Goal: Information Seeking & Learning: Learn about a topic

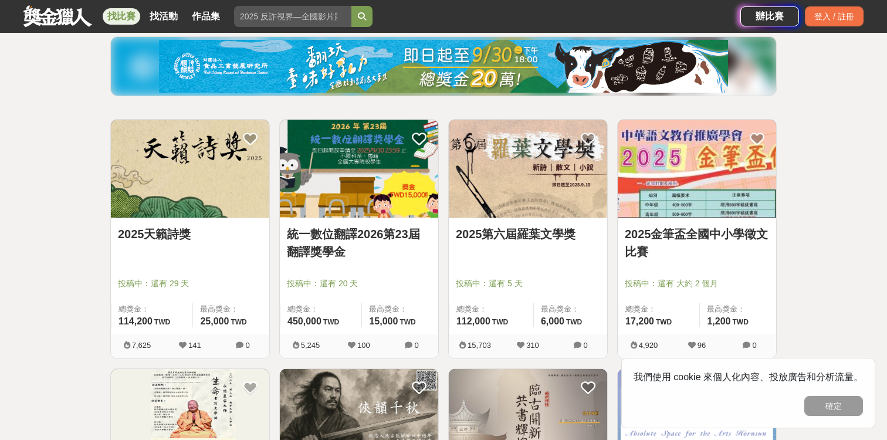
scroll to position [136, 0]
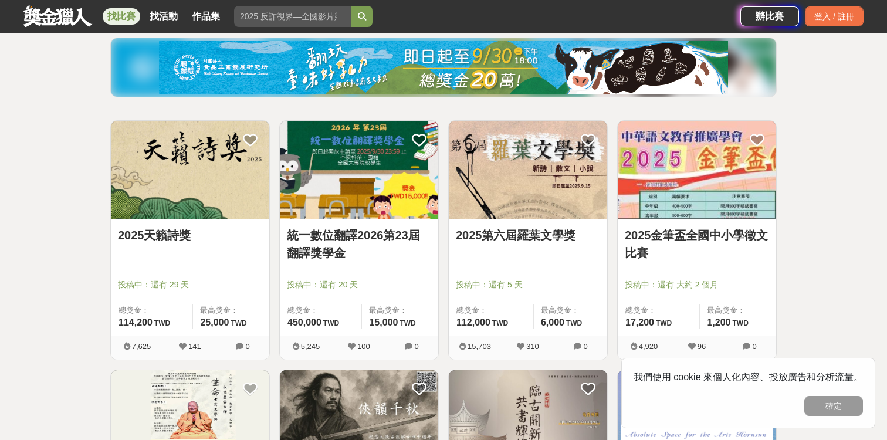
click at [348, 233] on link "統一數位翻譯2026第23屆翻譯獎學金" at bounding box center [359, 243] width 144 height 35
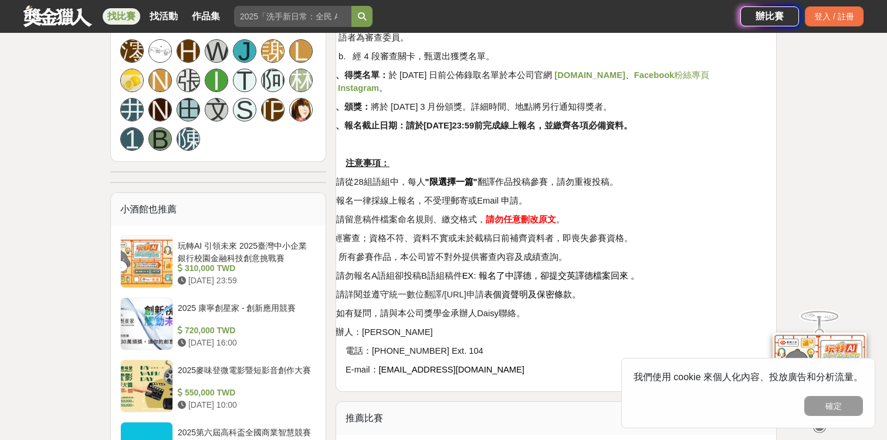
scroll to position [858, 0]
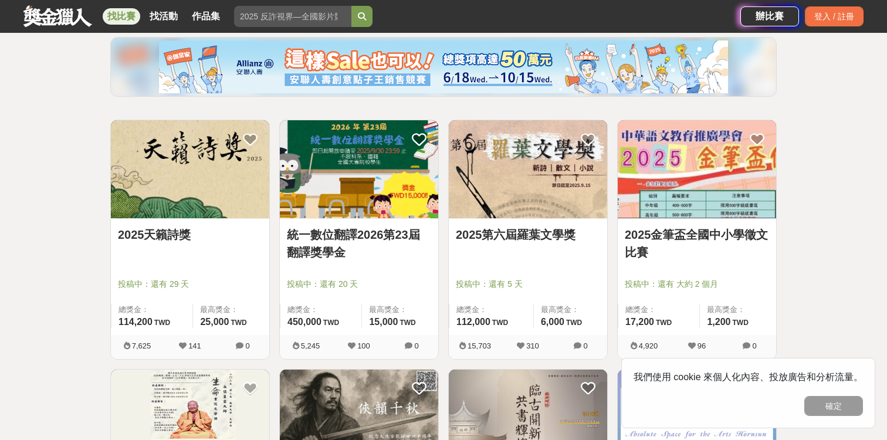
scroll to position [136, 0]
click at [171, 236] on link "2025天籟詩獎" at bounding box center [190, 235] width 144 height 18
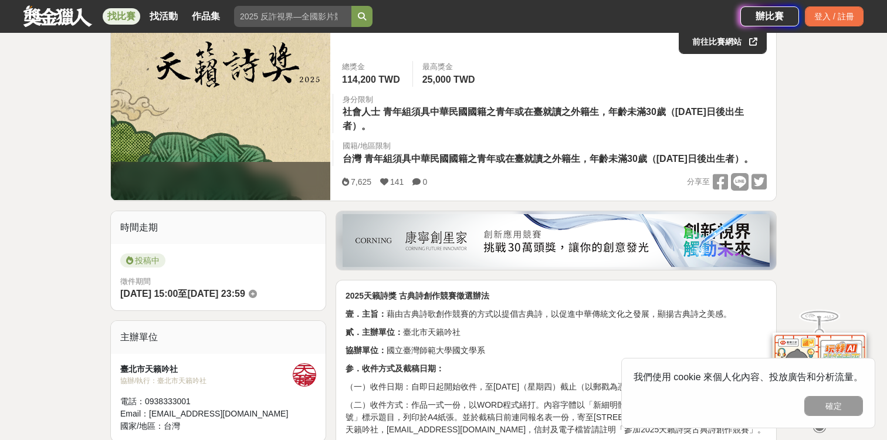
scroll to position [199, 0]
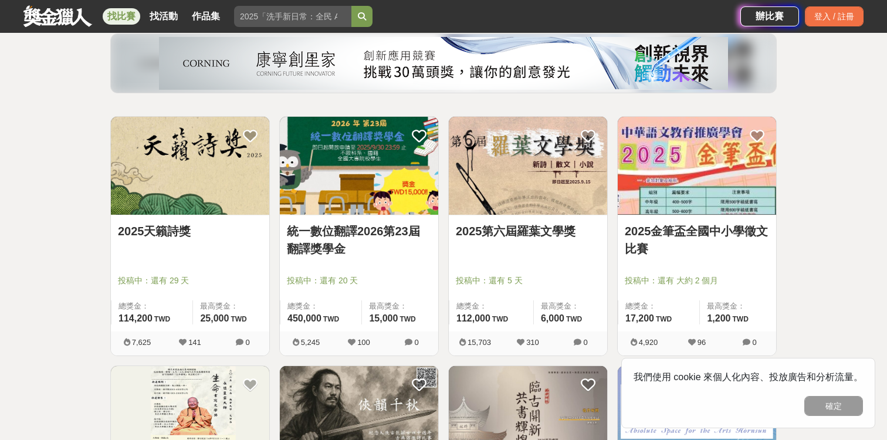
scroll to position [136, 0]
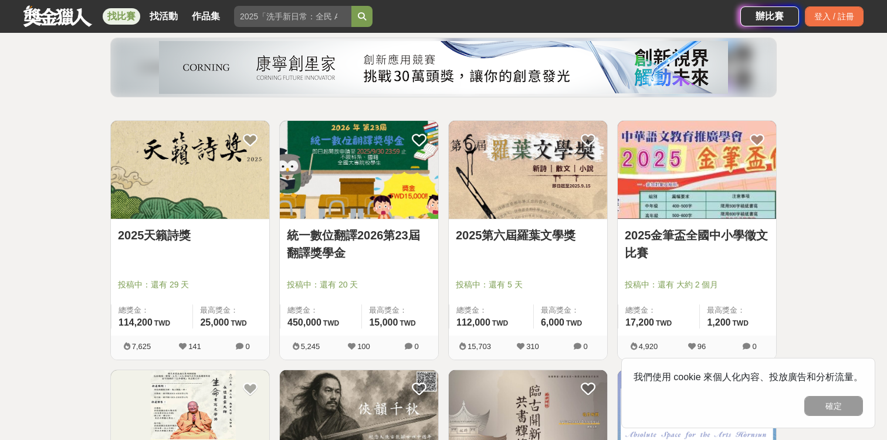
click at [513, 233] on link "2025第六屆羅葉文學獎" at bounding box center [528, 235] width 144 height 18
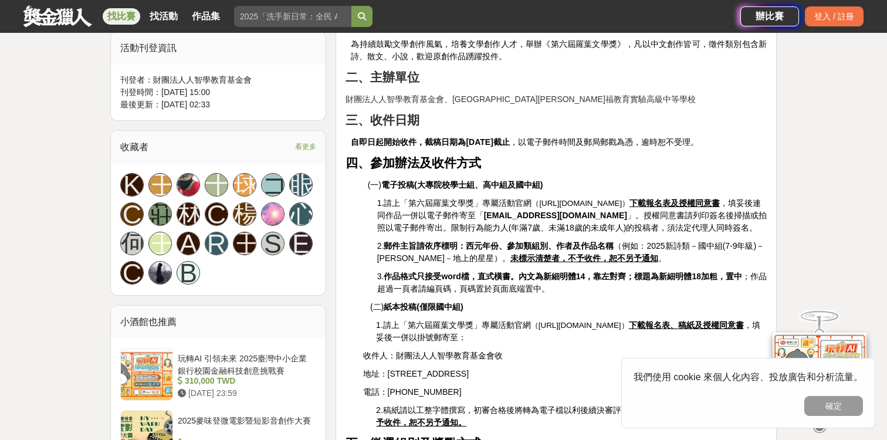
scroll to position [641, 0]
drag, startPoint x: 477, startPoint y: 241, endPoint x: 509, endPoint y: 244, distance: 31.9
click at [509, 272] on strong "作品格式只接受word檔，直式橫書。內文為新細明體14，靠左對齊；標題為新細明體18加粗，置中" at bounding box center [563, 276] width 358 height 9
copy strong "直式橫書"
click at [500, 272] on span "3. 作品格式只接受word檔，直式橫書。內文為新細明體14，靠左對齊；標題為新細明體18加粗，置中 ；作品超過一頁者請編頁碼，頁碼置於頁面底端置中。" at bounding box center [571, 283] width 389 height 22
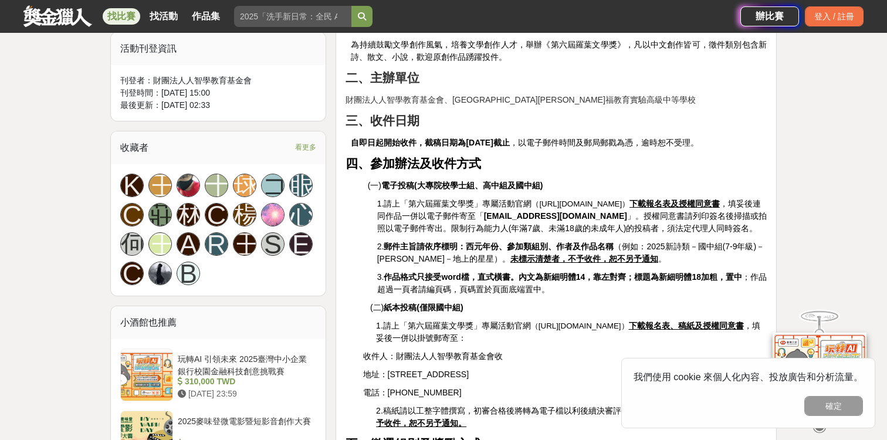
click at [685, 199] on u "下載報名表及授權同意書" at bounding box center [674, 203] width 90 height 9
click at [629, 199] on span "（[URL][DOMAIN_NAME]）" at bounding box center [580, 203] width 98 height 9
click at [709, 199] on u "下載報名表及授權同意書" at bounding box center [674, 203] width 90 height 9
click at [720, 199] on u "下載報名表及授權同意書" at bounding box center [674, 203] width 90 height 9
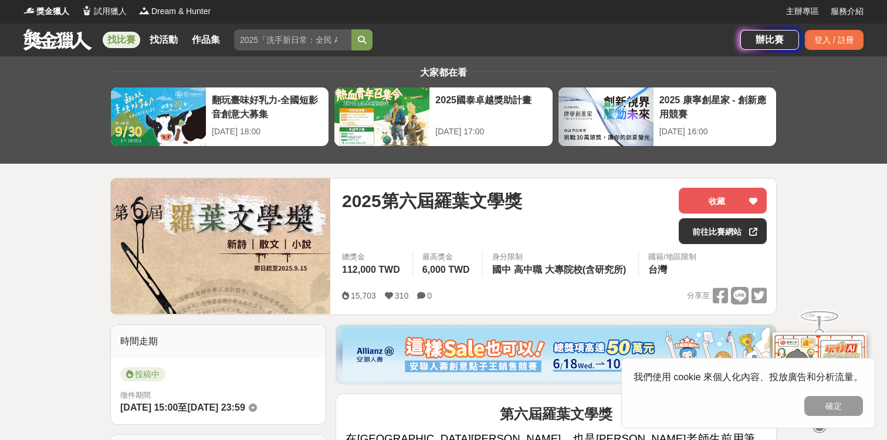
scroll to position [0, 0]
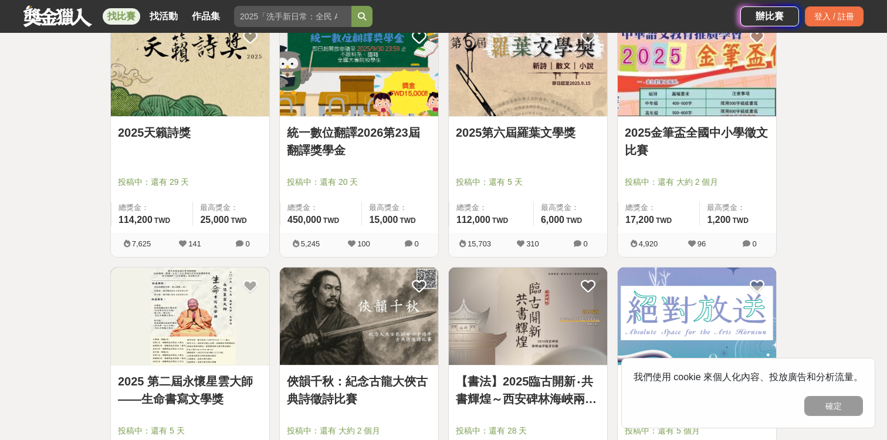
scroll to position [238, 0]
click at [703, 133] on link "2025金筆盃全國中小學徵文比賽" at bounding box center [697, 141] width 144 height 35
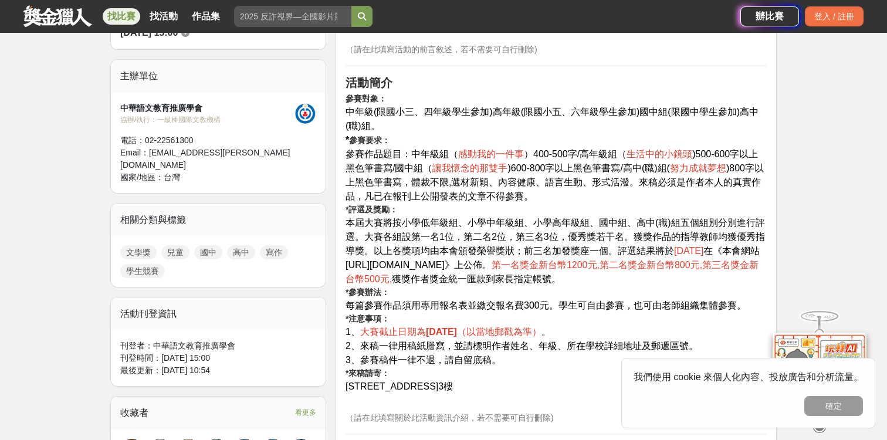
scroll to position [405, 0]
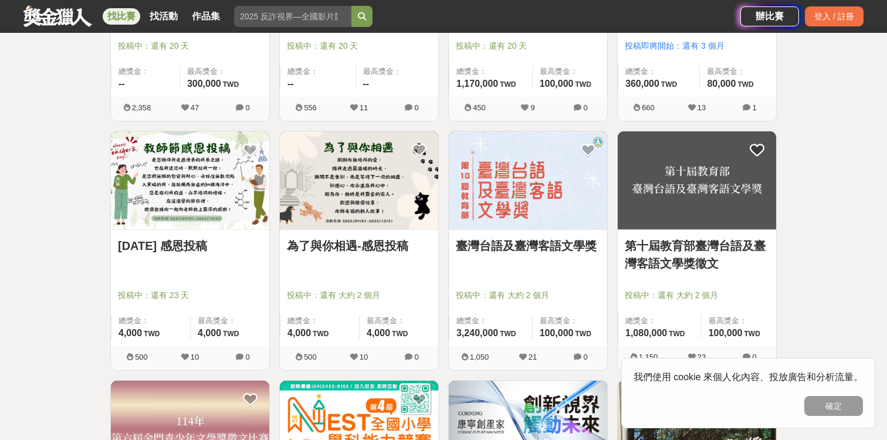
scroll to position [876, 0]
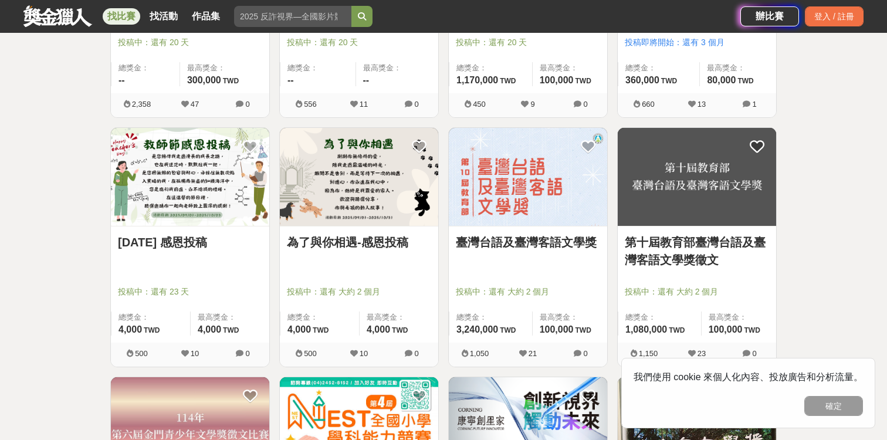
click at [178, 240] on link "[DATE] 感恩投稿" at bounding box center [190, 242] width 144 height 18
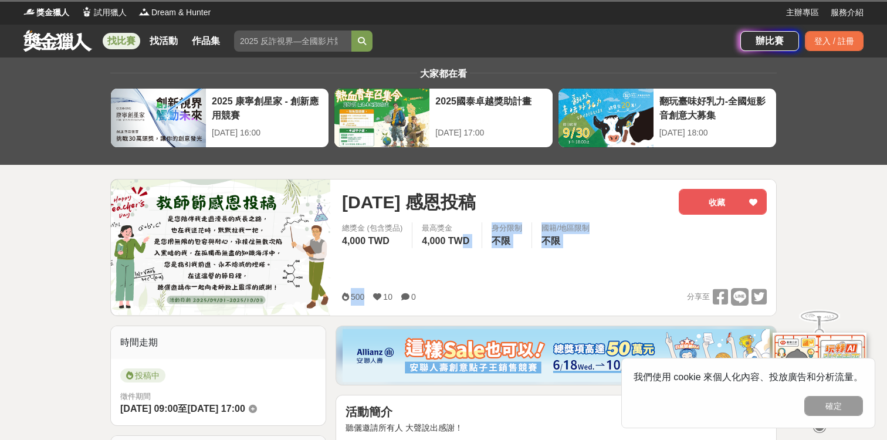
drag, startPoint x: 377, startPoint y: 295, endPoint x: 465, endPoint y: 236, distance: 106.1
click at [465, 236] on div "[DATE] 感恩投稿 收藏 總獎金 (包含獎品) 4,000 TWD 最高獎金 4,000 TWD 身分限制 不限 國籍/地區限制 不限 500 10 0 …" at bounding box center [554, 247] width 443 height 136
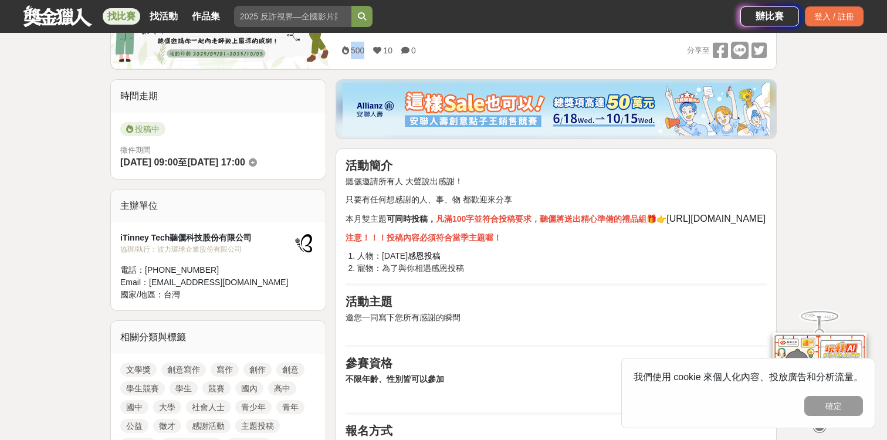
scroll to position [307, 0]
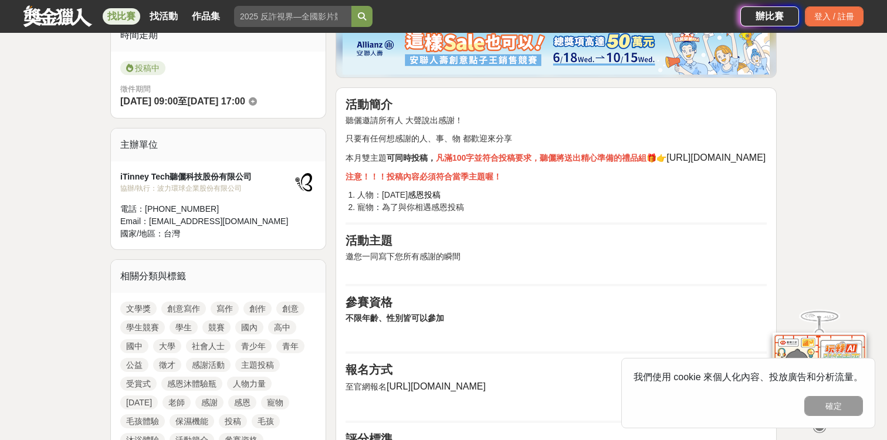
click at [466, 233] on h2 "活動主題" at bounding box center [555, 240] width 421 height 14
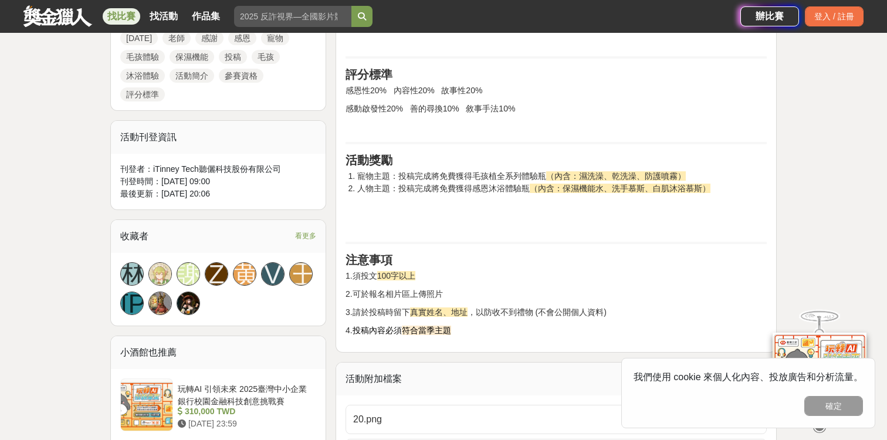
scroll to position [673, 0]
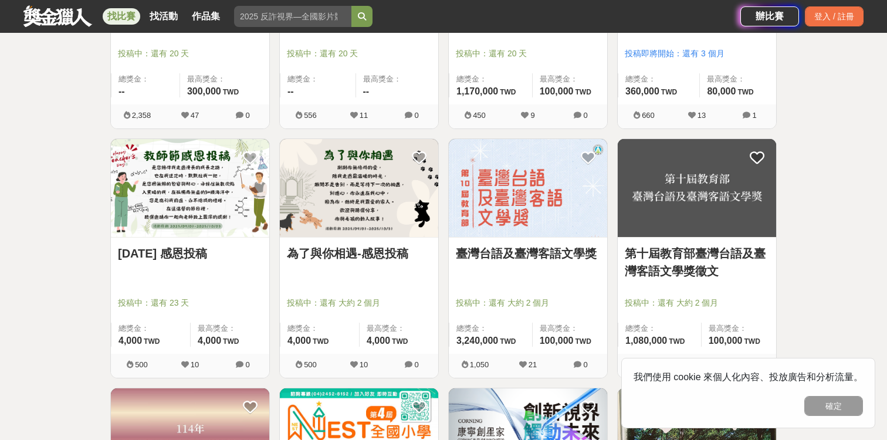
scroll to position [876, 0]
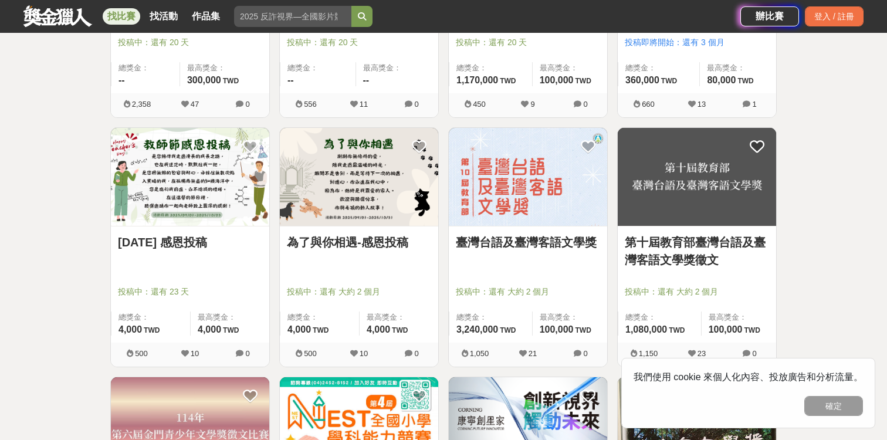
click at [394, 235] on link "為了與你相遇-感恩投稿" at bounding box center [359, 242] width 144 height 18
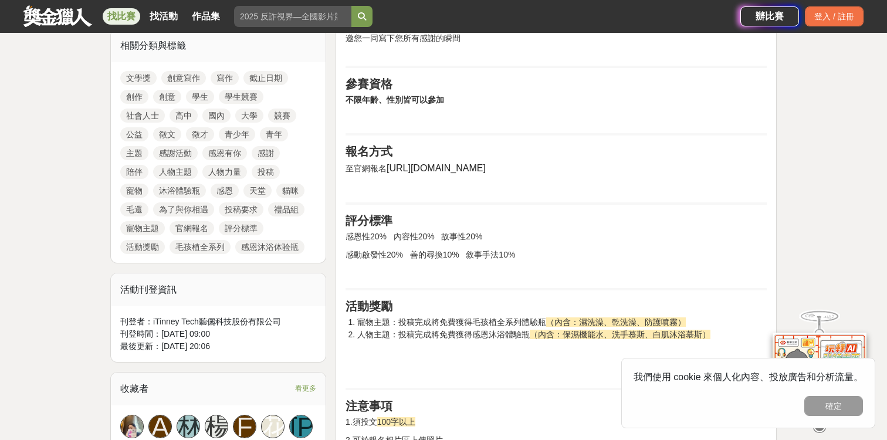
scroll to position [559, 0]
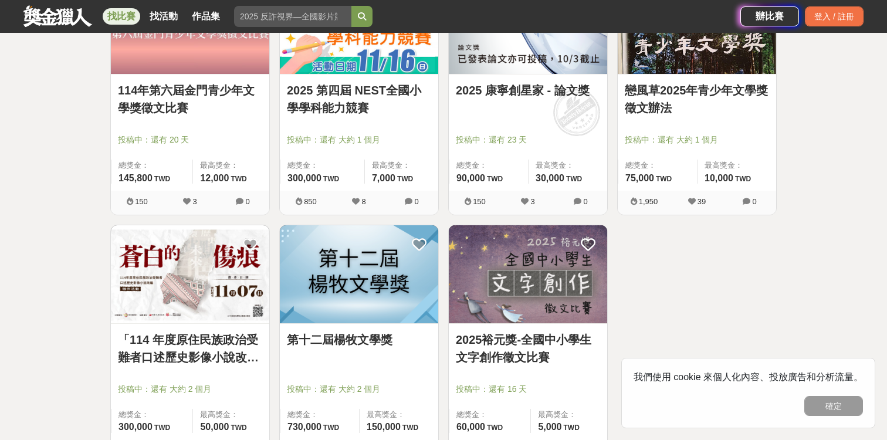
scroll to position [1274, 0]
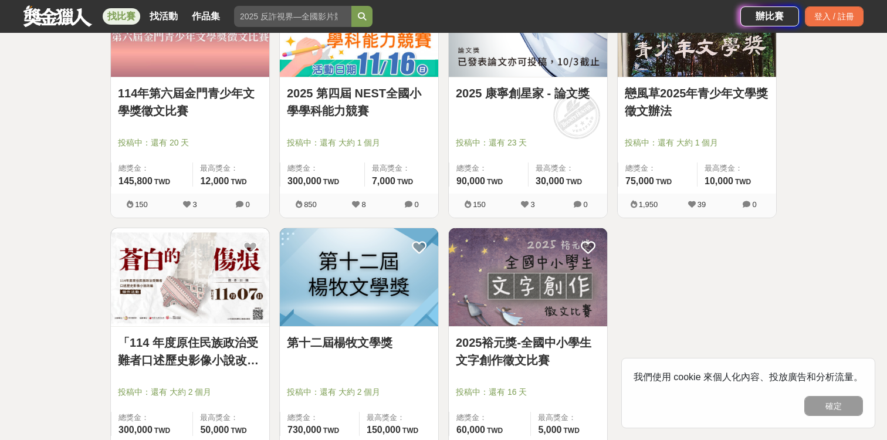
click at [493, 347] on link "2025裕元獎-全國中小學生文字創作徵文比賽" at bounding box center [528, 351] width 144 height 35
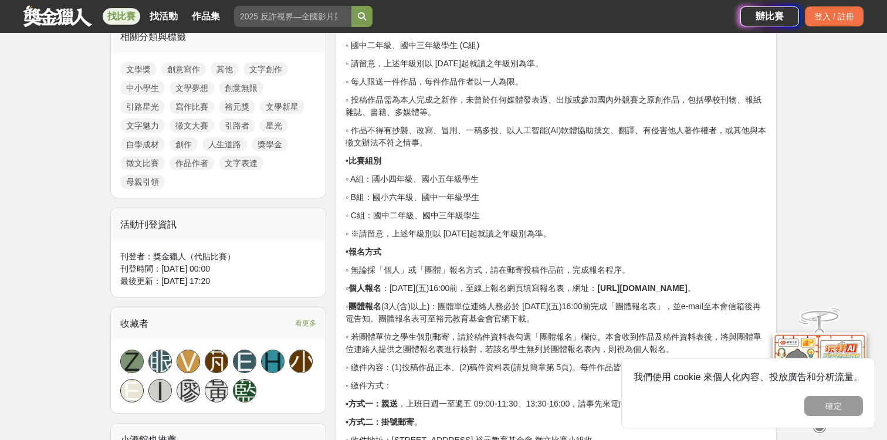
scroll to position [579, 0]
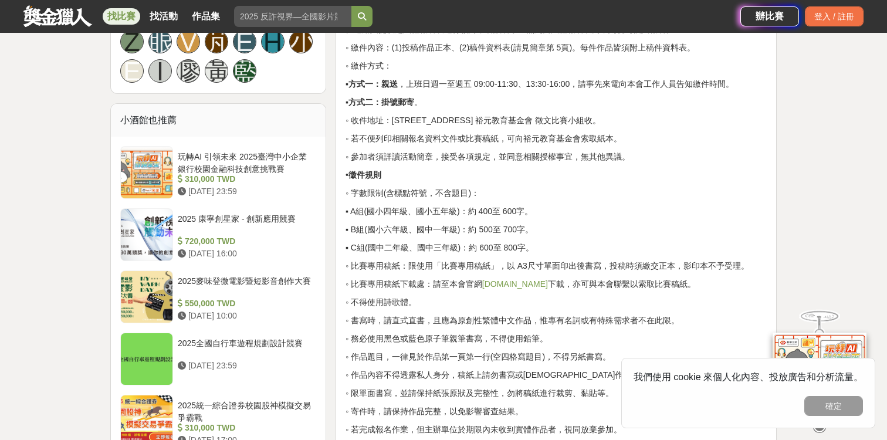
scroll to position [897, 0]
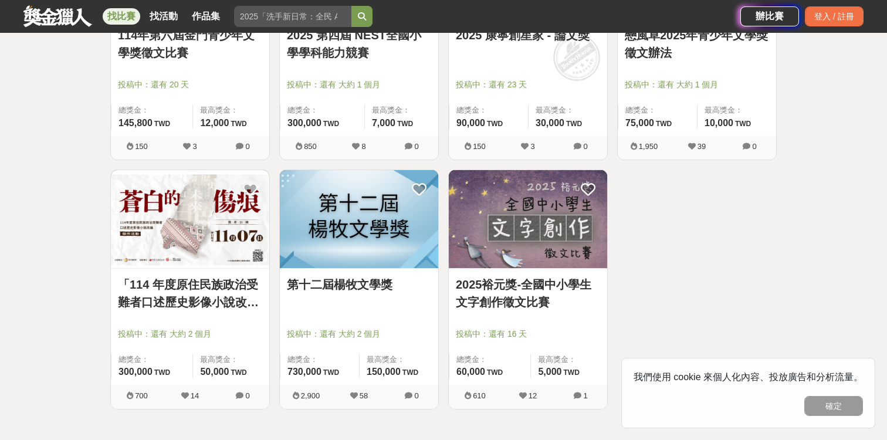
scroll to position [1334, 0]
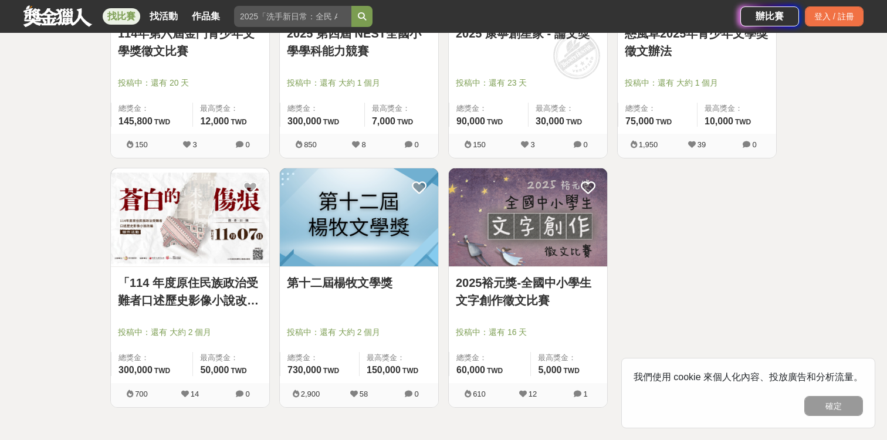
click at [340, 291] on link "第十二屆楊牧文學獎" at bounding box center [359, 283] width 144 height 18
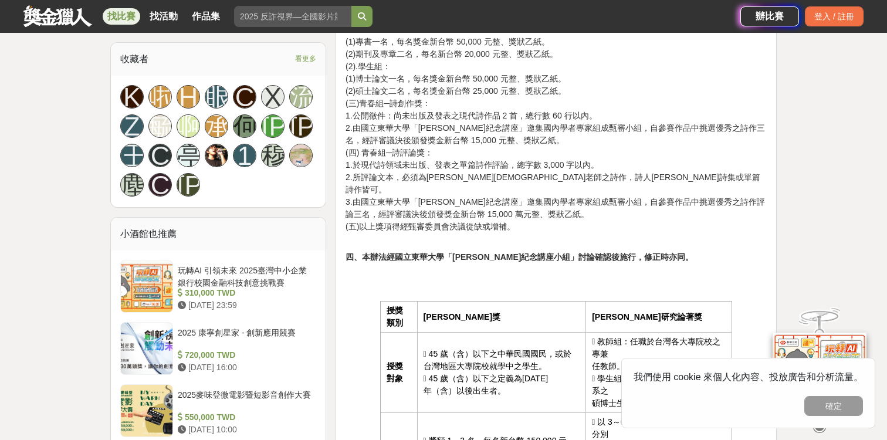
scroll to position [834, 0]
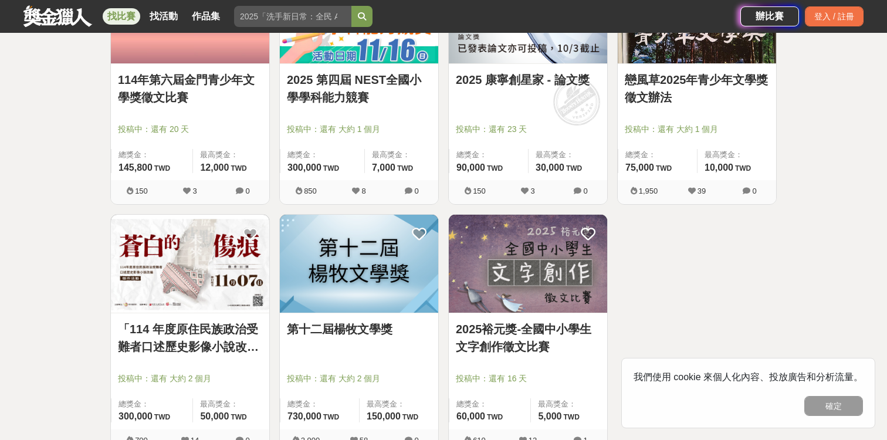
scroll to position [1334, 0]
